Goal: Find specific page/section: Find specific page/section

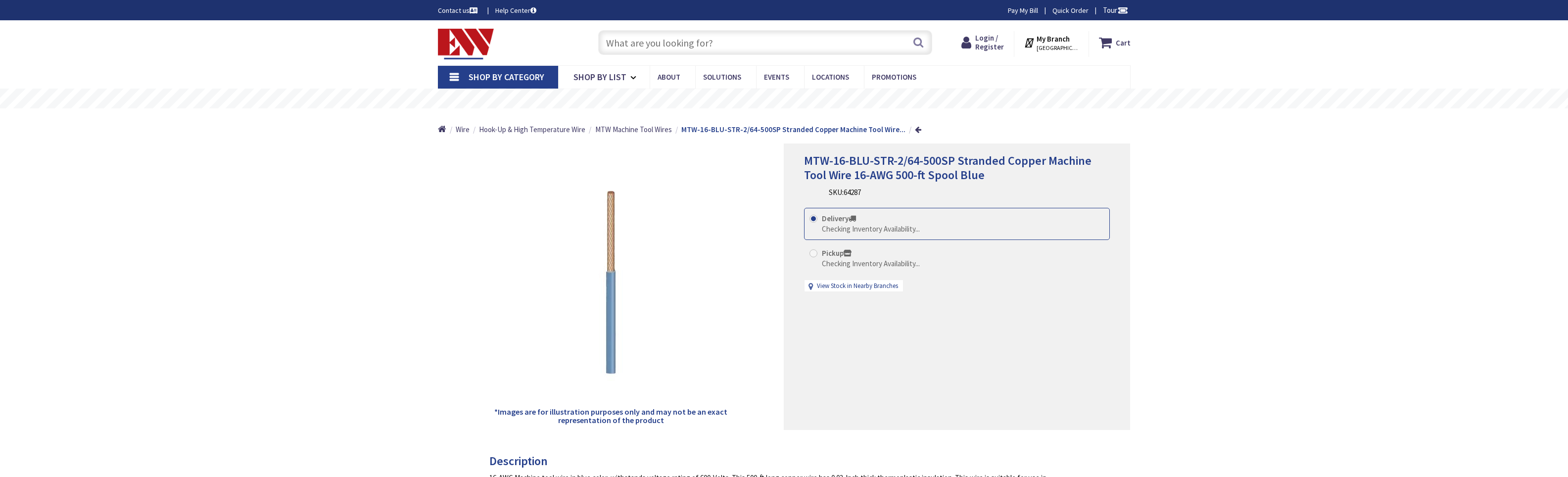
type input "[GEOGRAPHIC_DATA], [GEOGRAPHIC_DATA], [GEOGRAPHIC_DATA]"
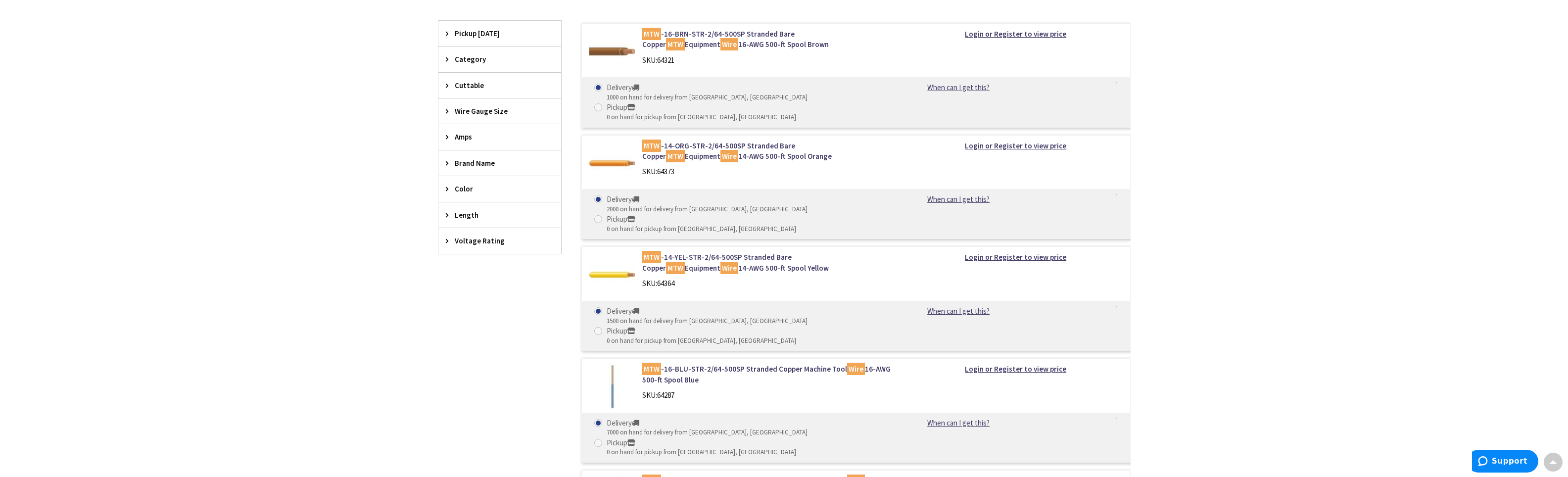
click at [452, 191] on icon at bounding box center [449, 188] width 8 height 8
click at [473, 228] on span "Black" at bounding box center [500, 225] width 123 height 17
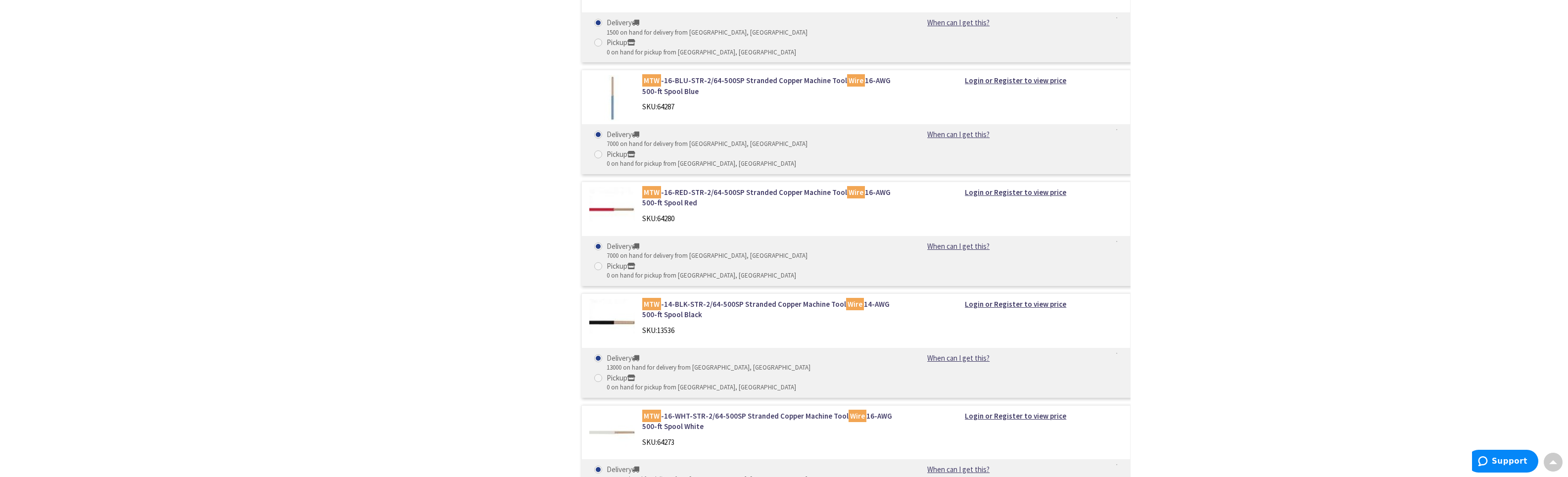
scroll to position [110, 0]
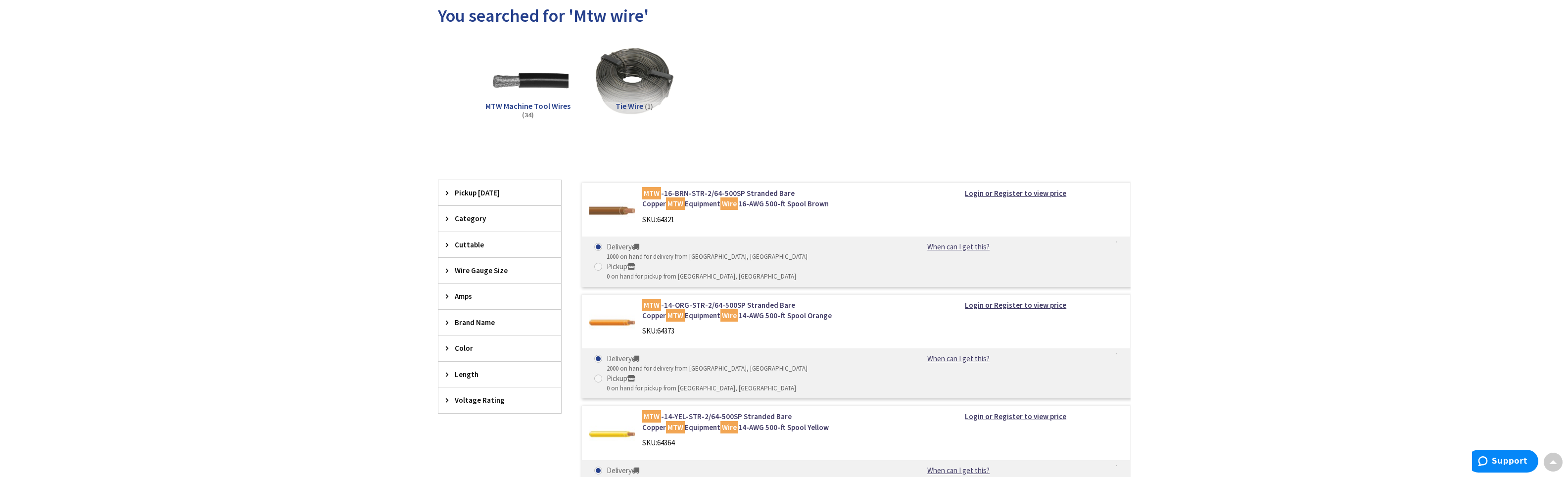
click at [453, 270] on icon at bounding box center [449, 270] width 8 height 8
click at [473, 336] on span "16 AWG" at bounding box center [500, 340] width 123 height 17
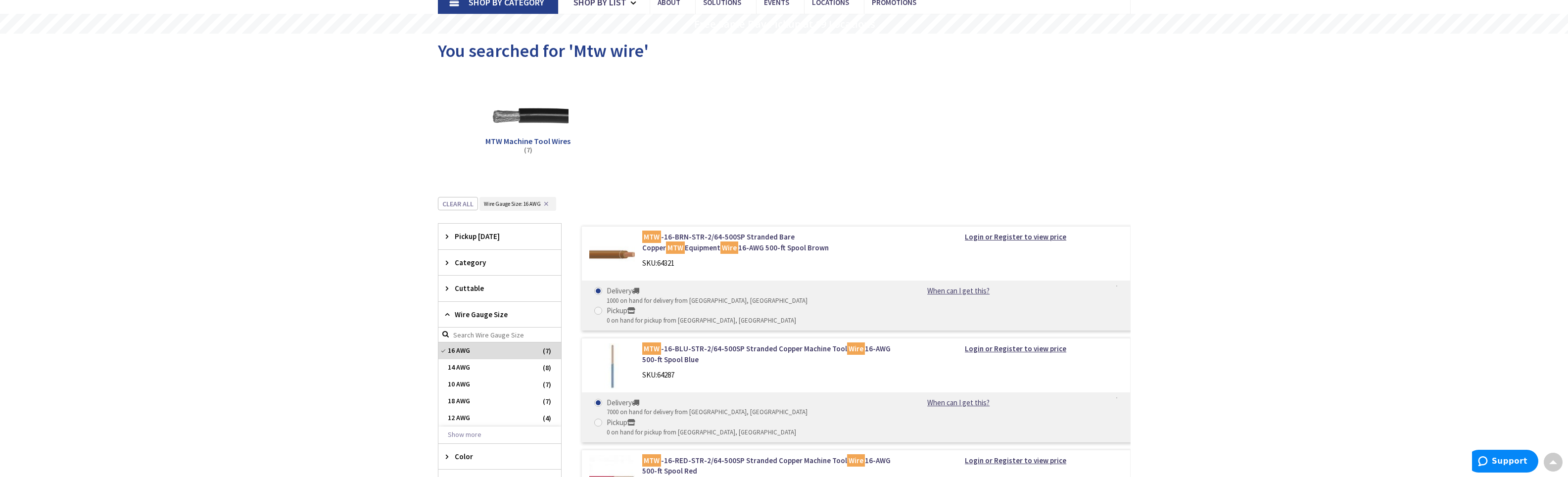
scroll to position [0, 0]
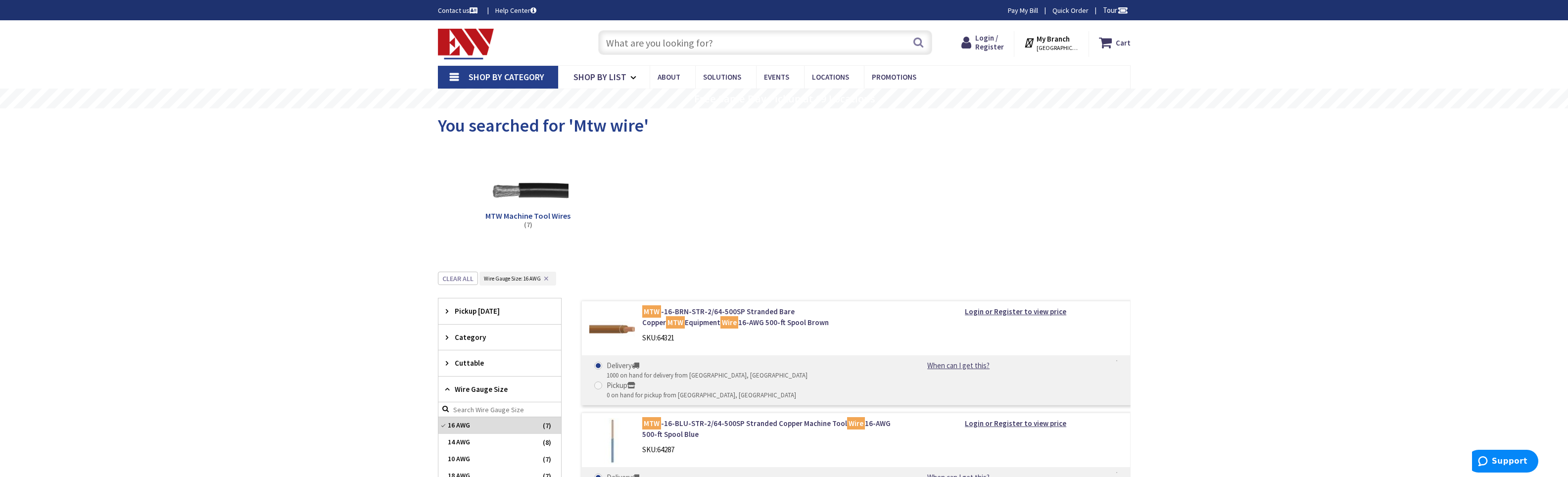
click at [652, 44] on input "text" at bounding box center [765, 42] width 334 height 25
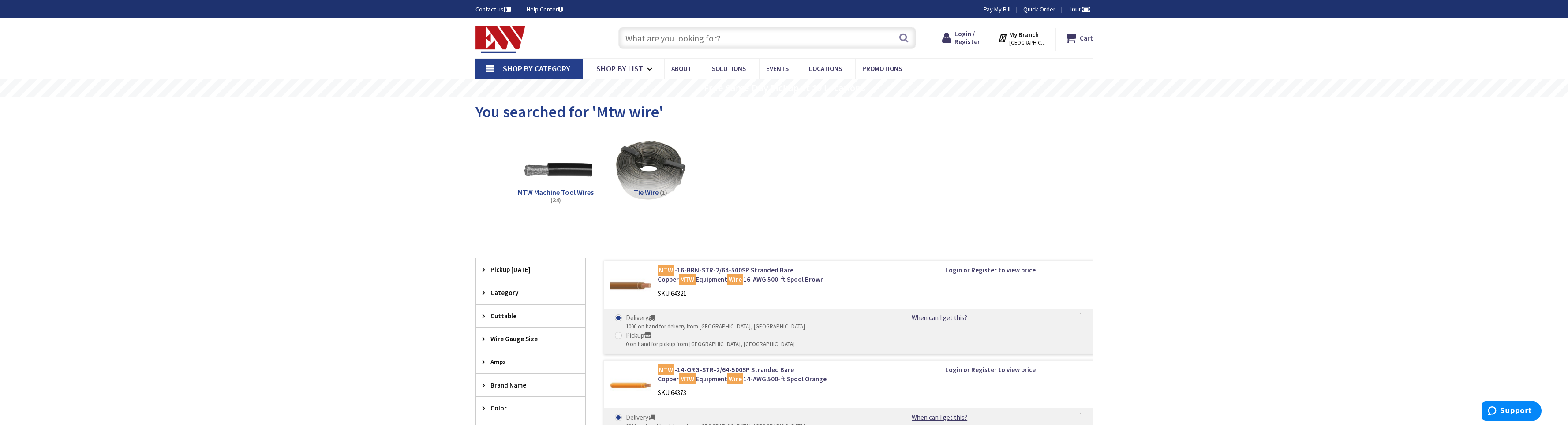
click at [689, 41] on input "text" at bounding box center [767, 38] width 298 height 22
